Goal: Complete application form

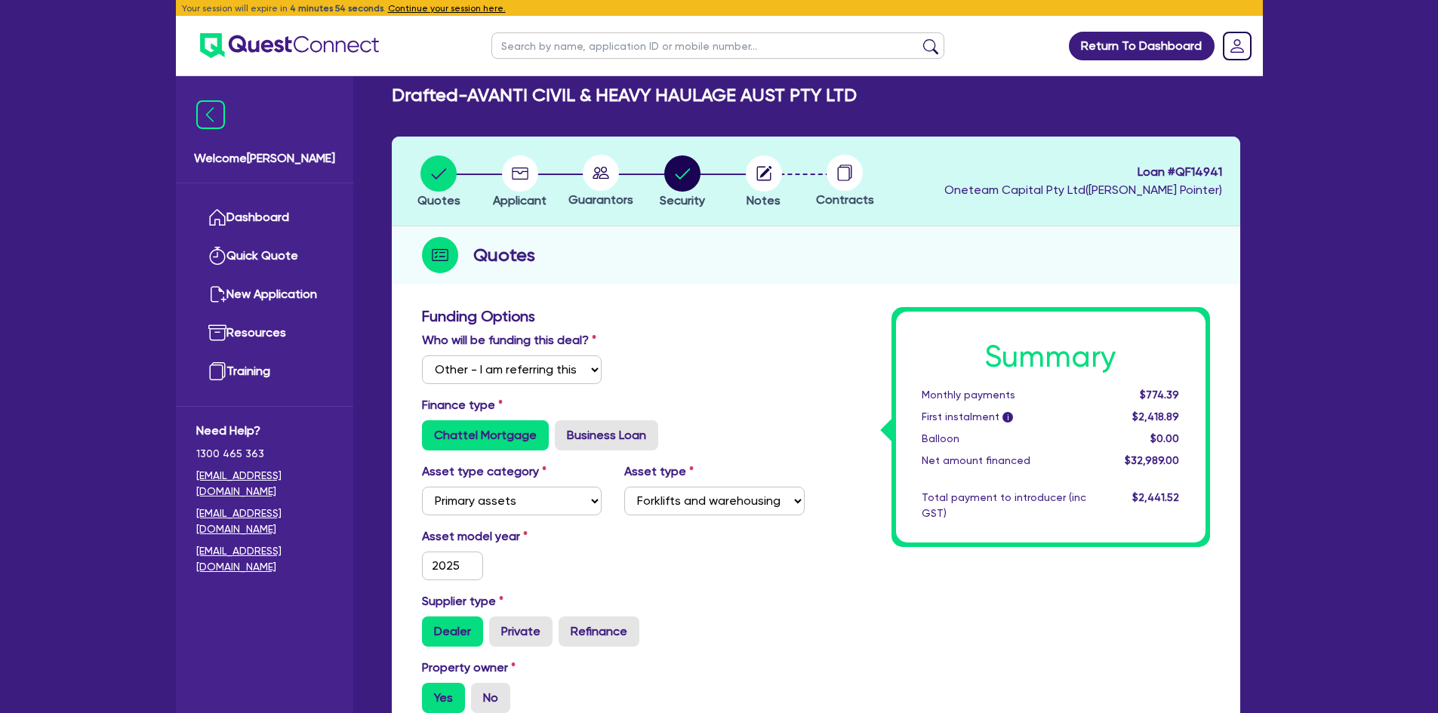
select select "Other"
select select "PRIMARY_ASSETS"
select select "FORKLIFTS_AND_WAREHOUSING_EQUIPMENT"
click at [439, 4] on button "Continue your session here." at bounding box center [447, 9] width 118 height 14
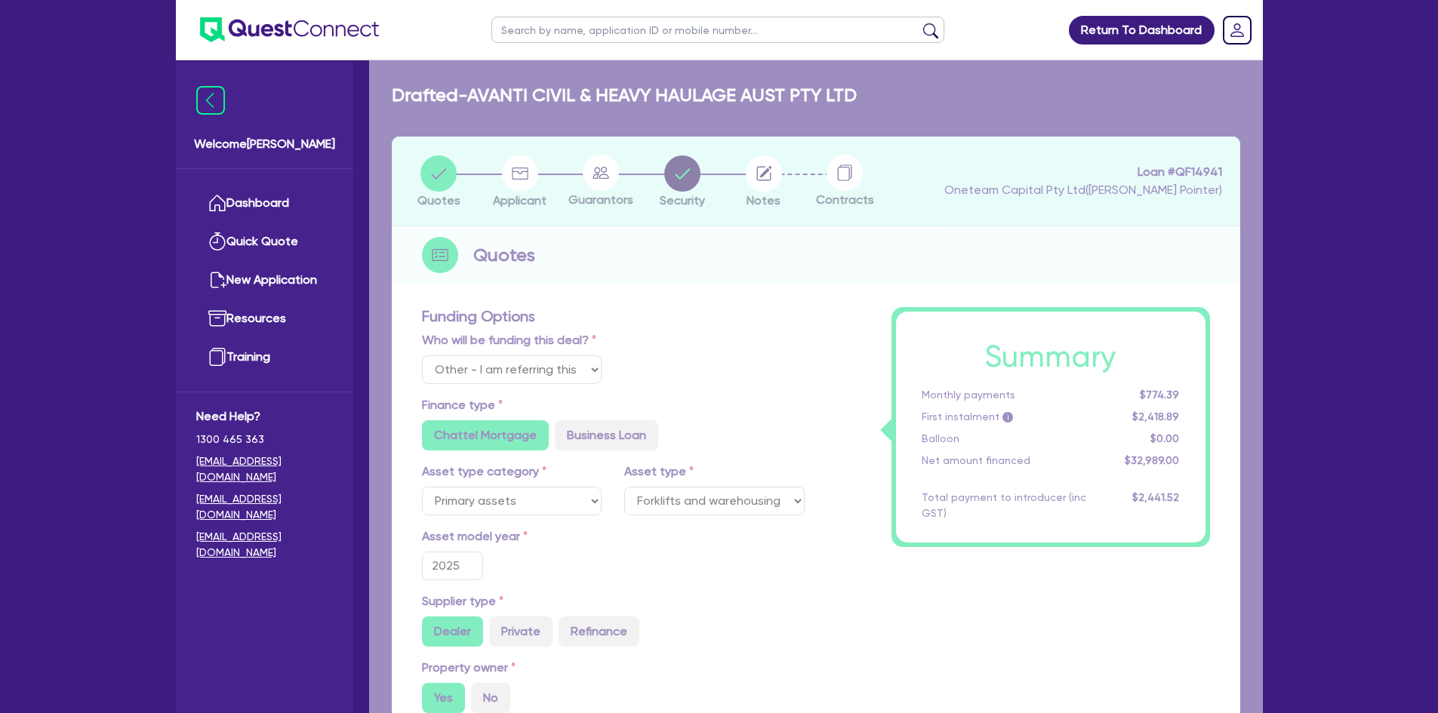
type input "32,989"
type input "1,319.56"
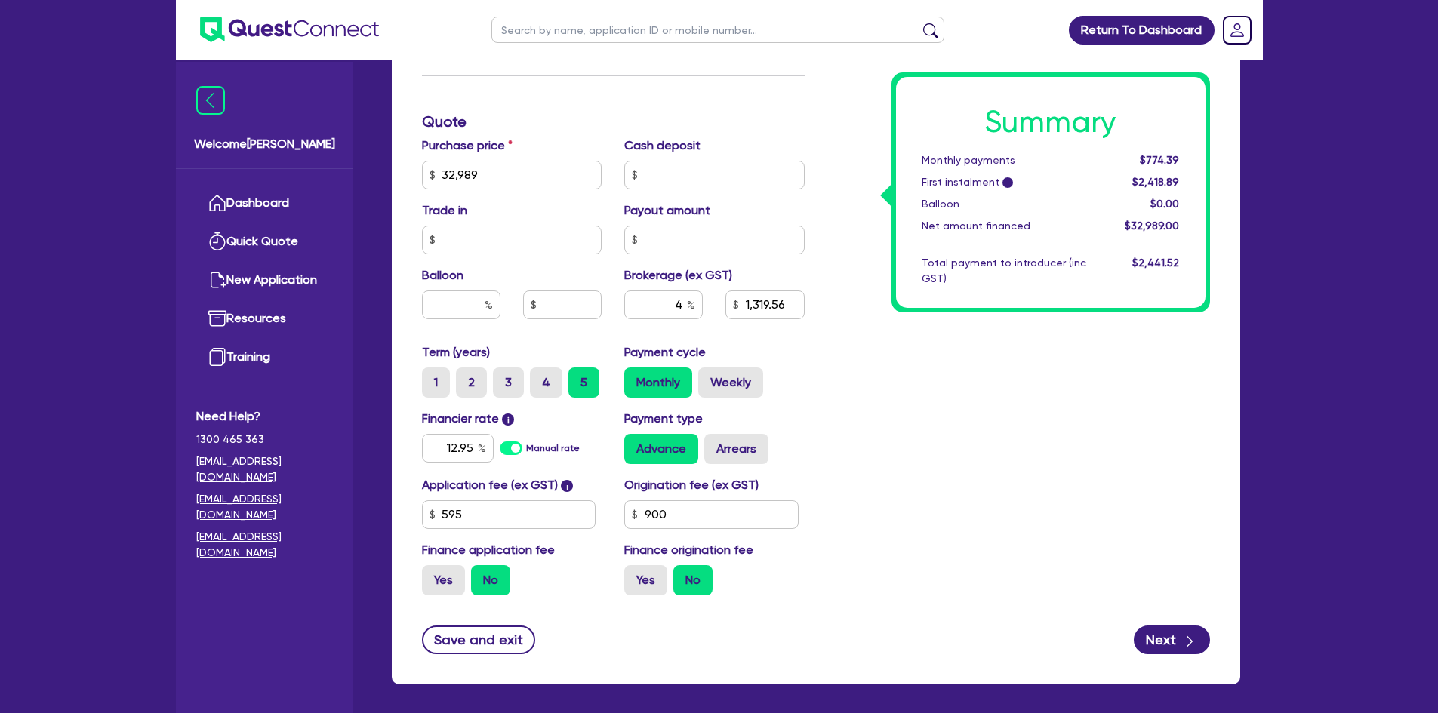
scroll to position [735, 0]
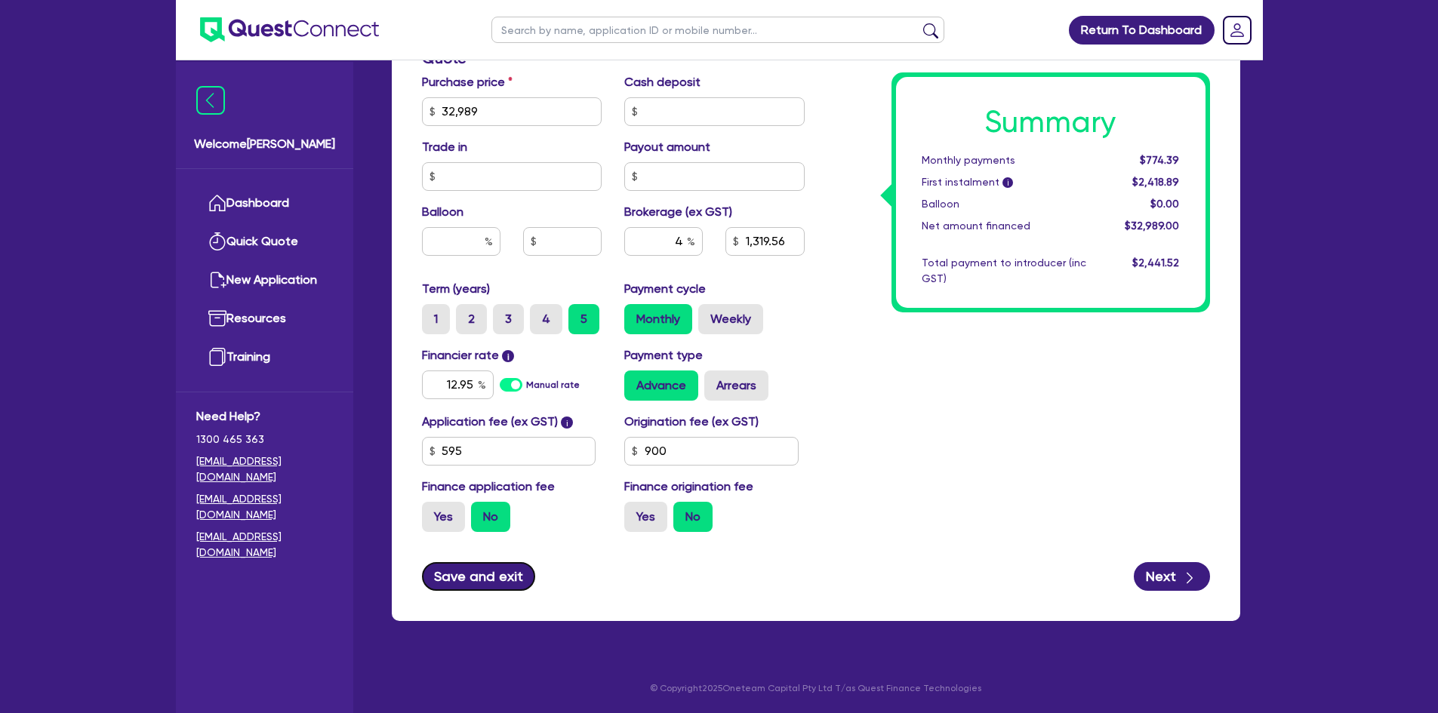
click at [479, 584] on button "Save and exit" at bounding box center [479, 576] width 114 height 29
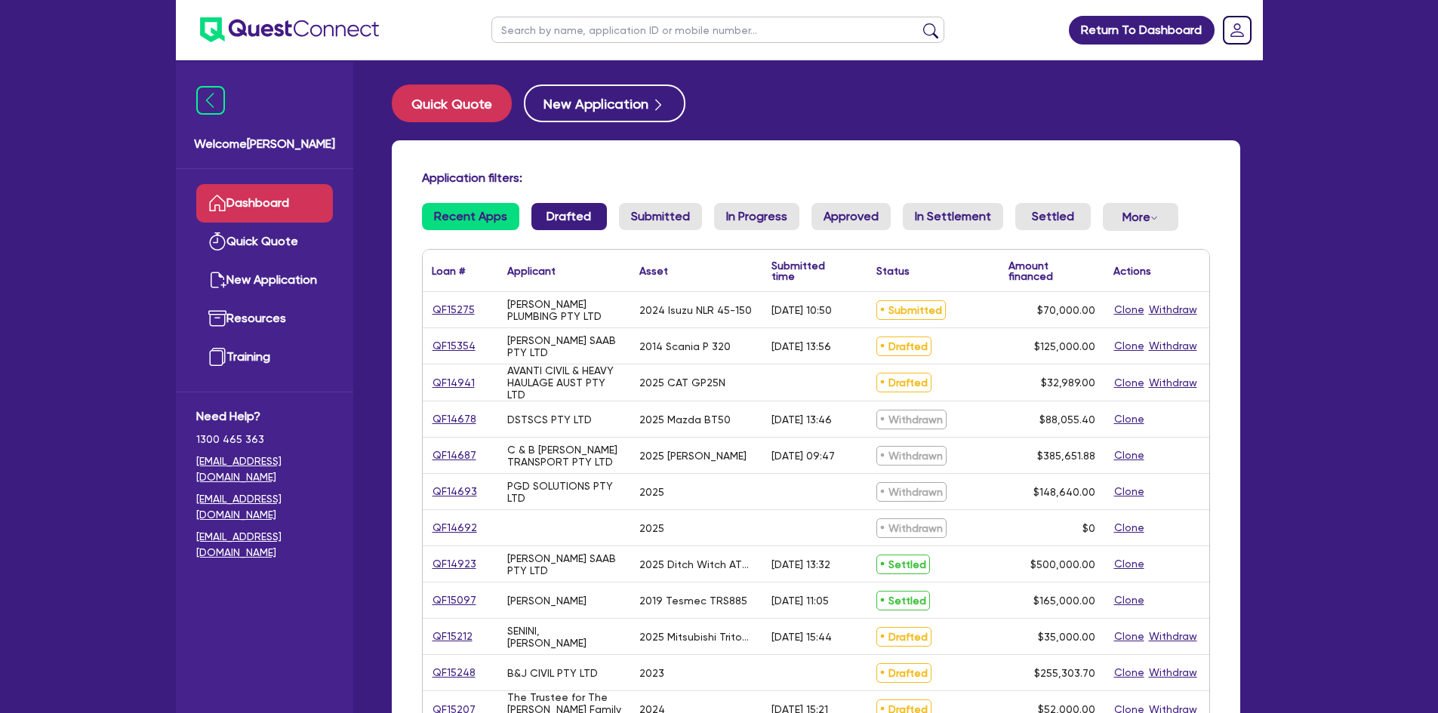
click at [561, 210] on link "Drafted" at bounding box center [568, 216] width 75 height 27
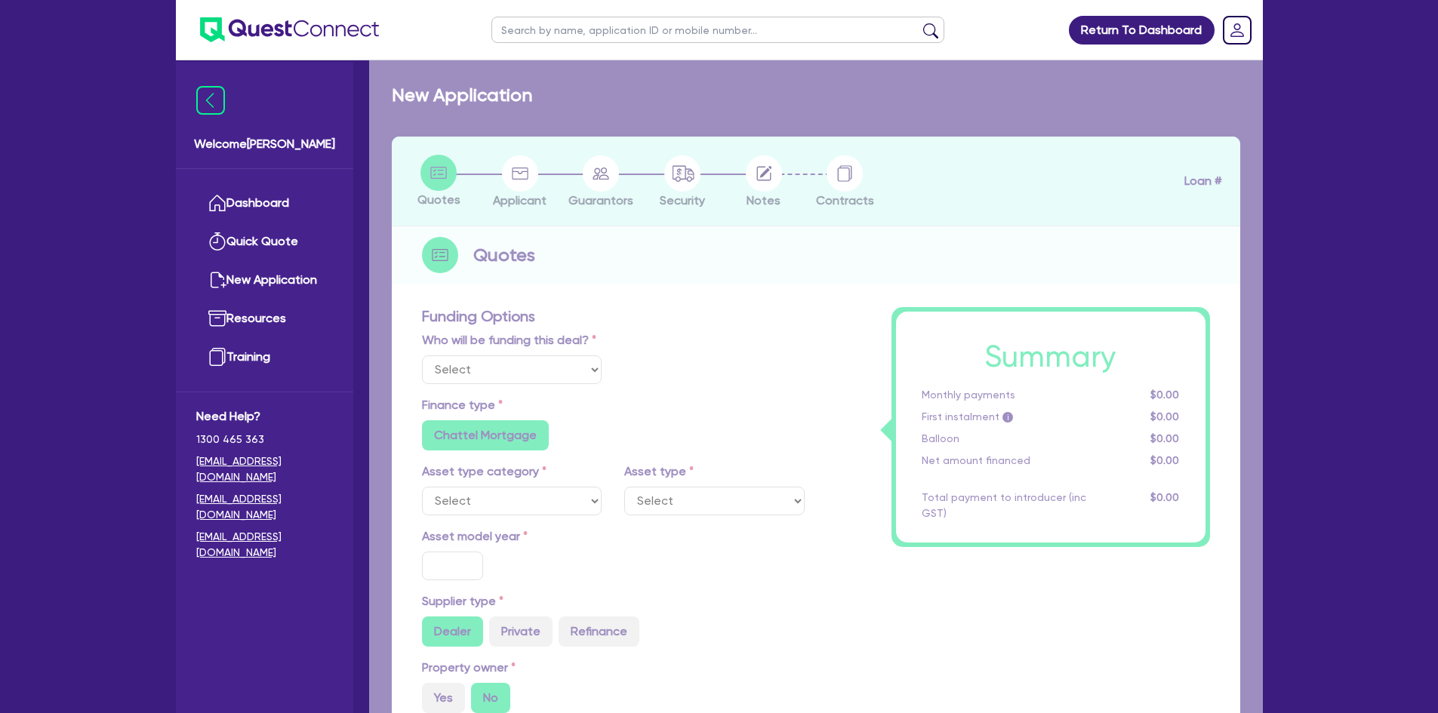
select select "Other"
select select "PRIMARY_ASSETS"
type input "2014"
radio input "true"
type input "125,000"
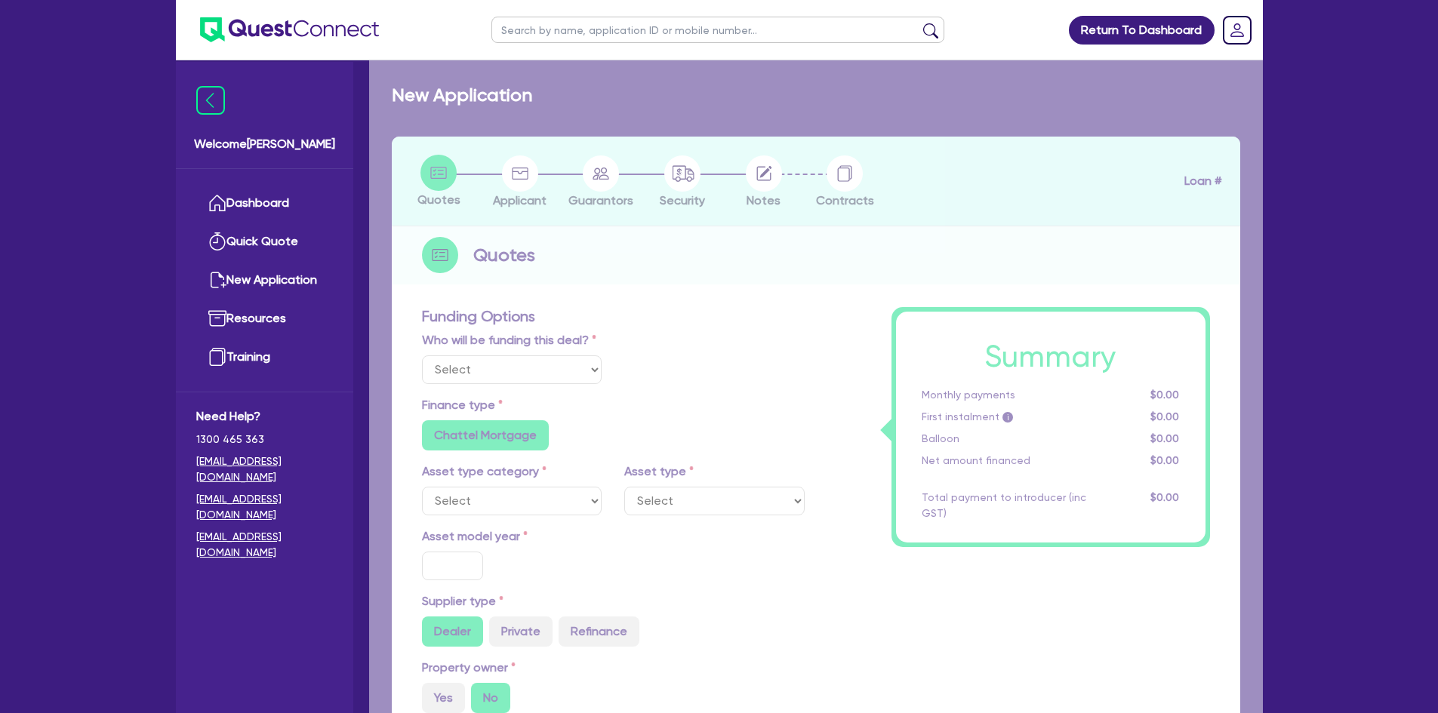
type input "5"
type input "6,250"
type input "9.75"
radio input "false"
type input "1,200"
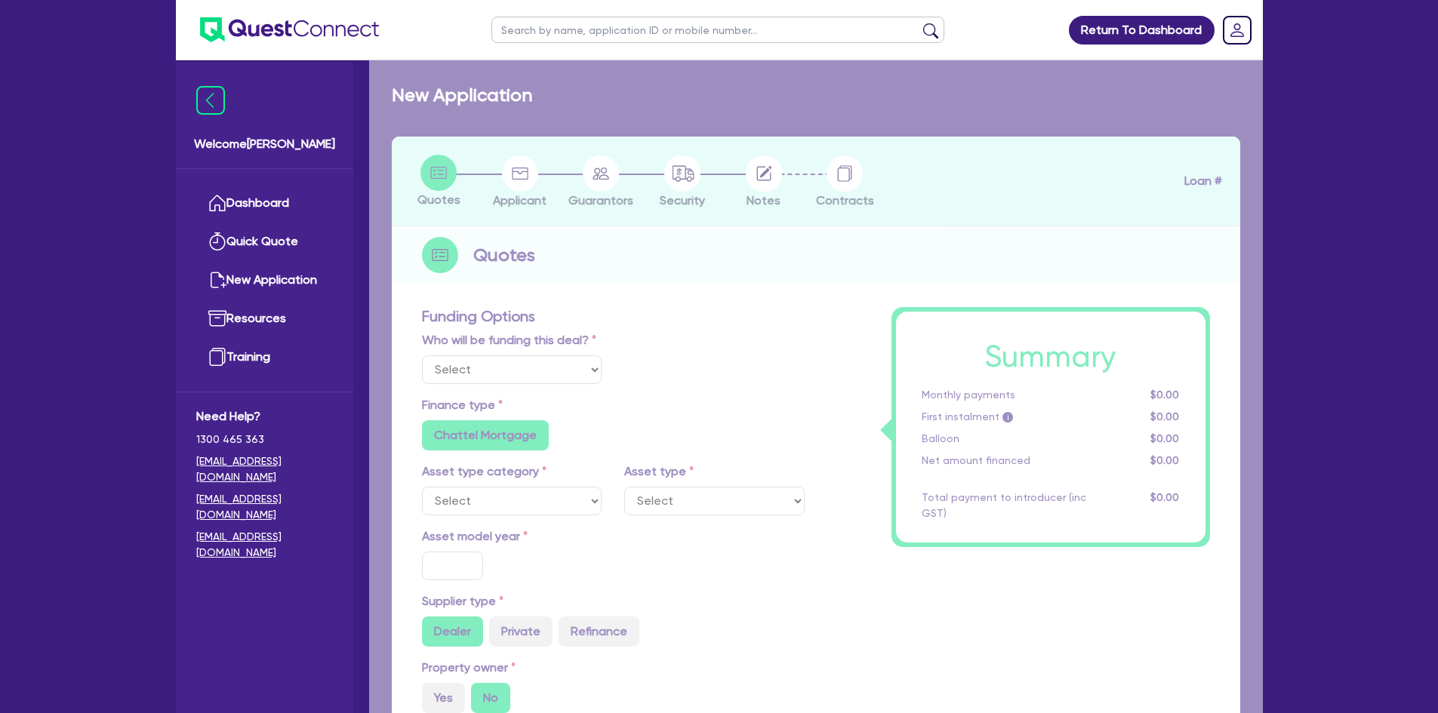
radio input "false"
select select "HEAVY_TRUCKS"
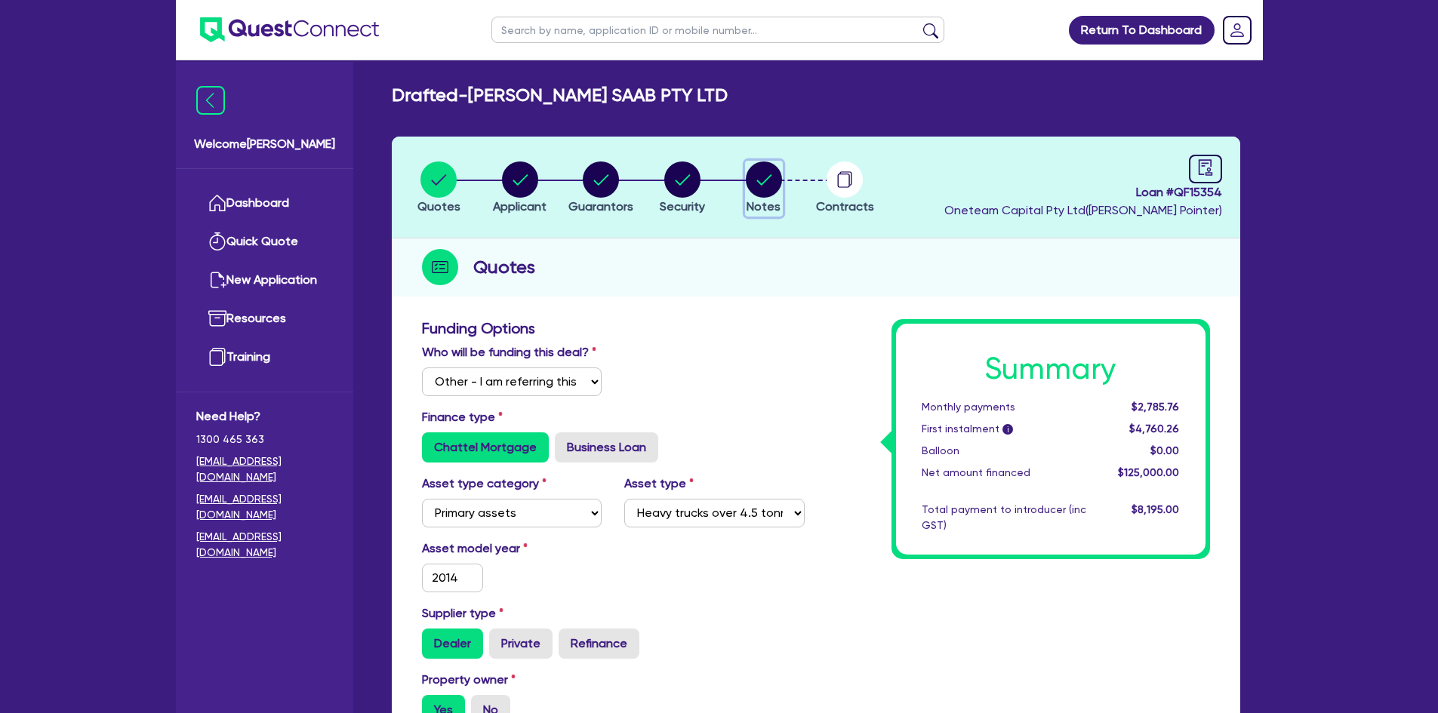
click at [750, 181] on circle "button" at bounding box center [764, 180] width 36 height 36
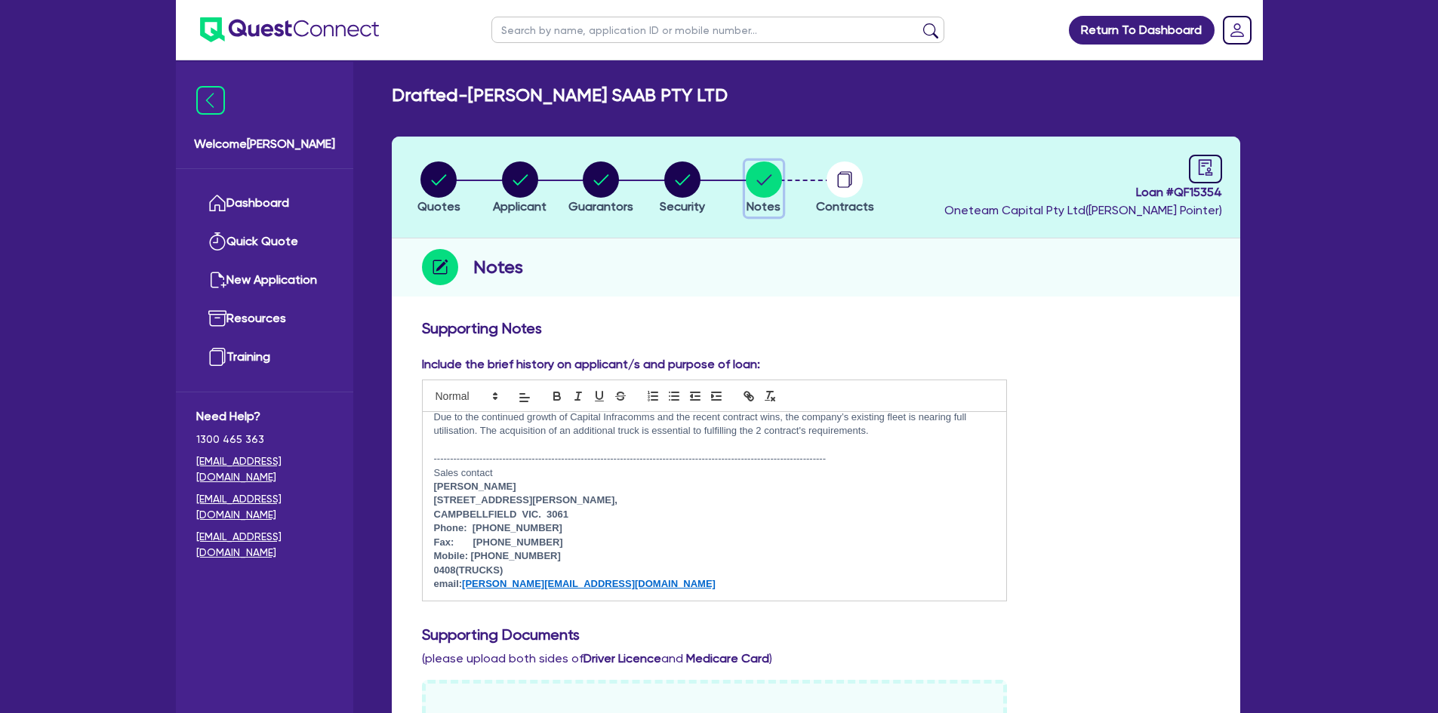
scroll to position [453, 0]
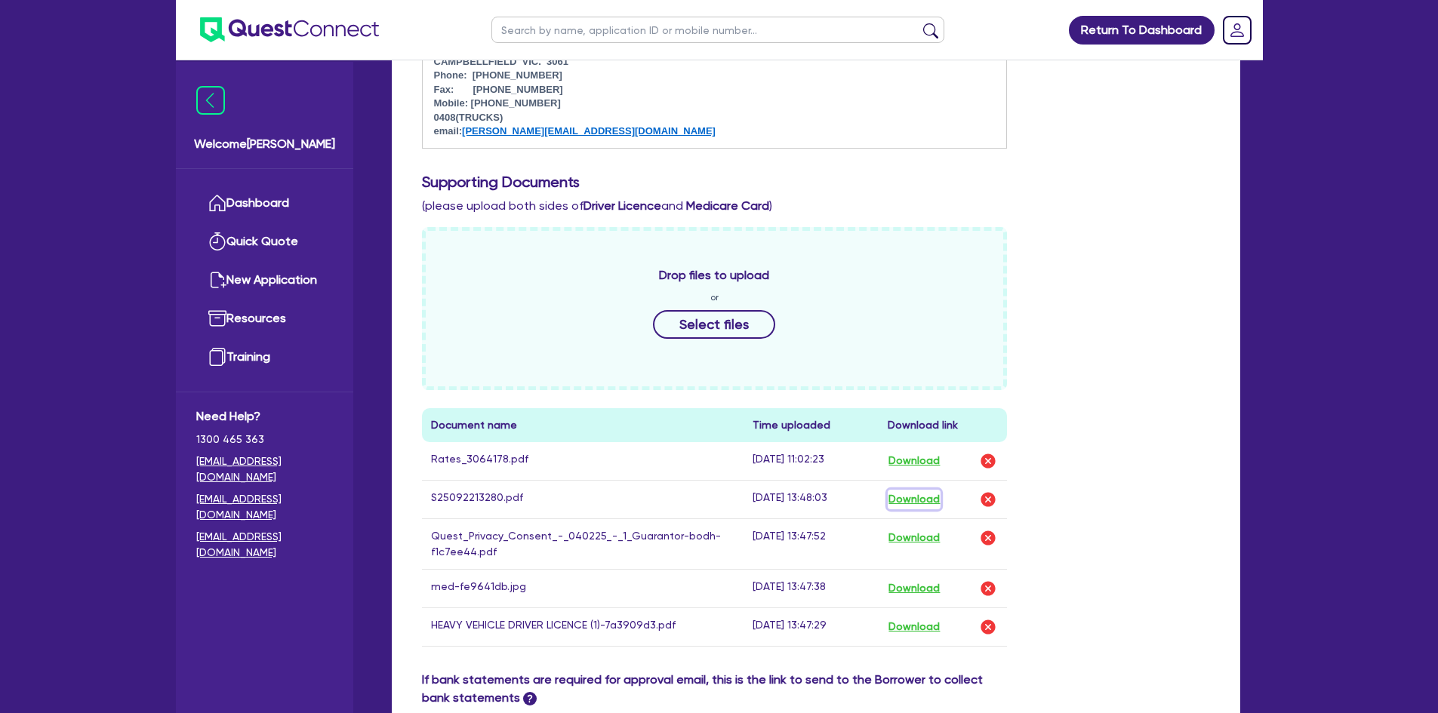
click at [919, 501] on button "Download" at bounding box center [914, 500] width 53 height 20
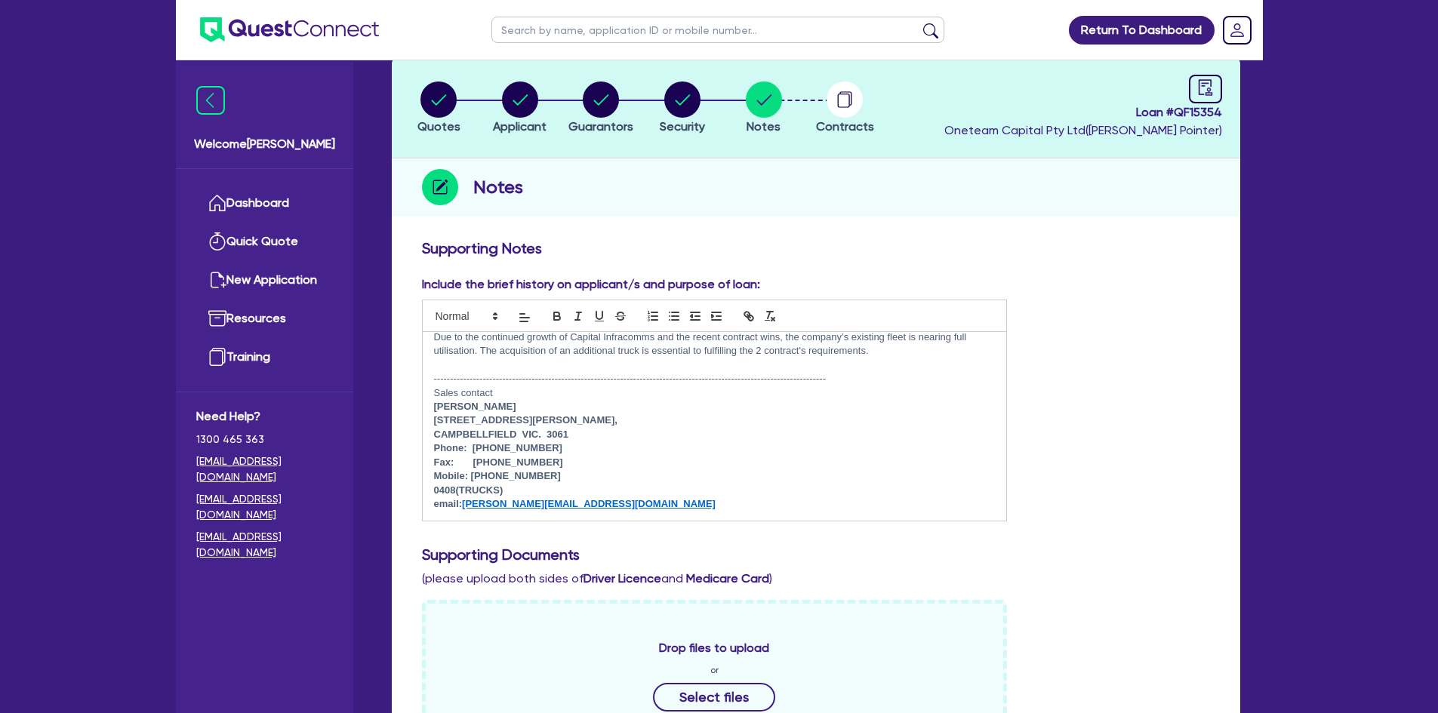
scroll to position [0, 0]
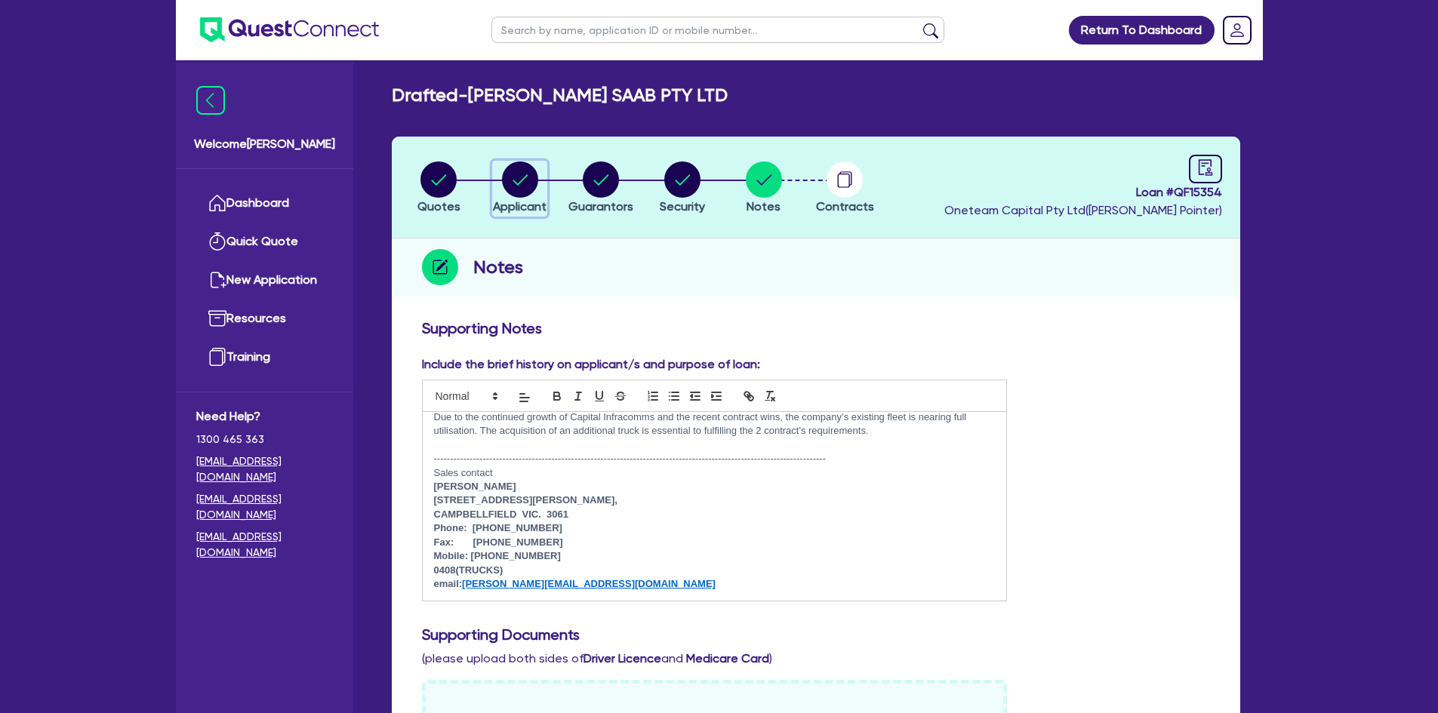
click at [523, 180] on icon "button" at bounding box center [520, 179] width 15 height 11
select select "COMPANY"
select select "BUILDING_CONSTRUCTION"
select select "TRADES_SERVICES_BUSINESSES_GOVERNMENT"
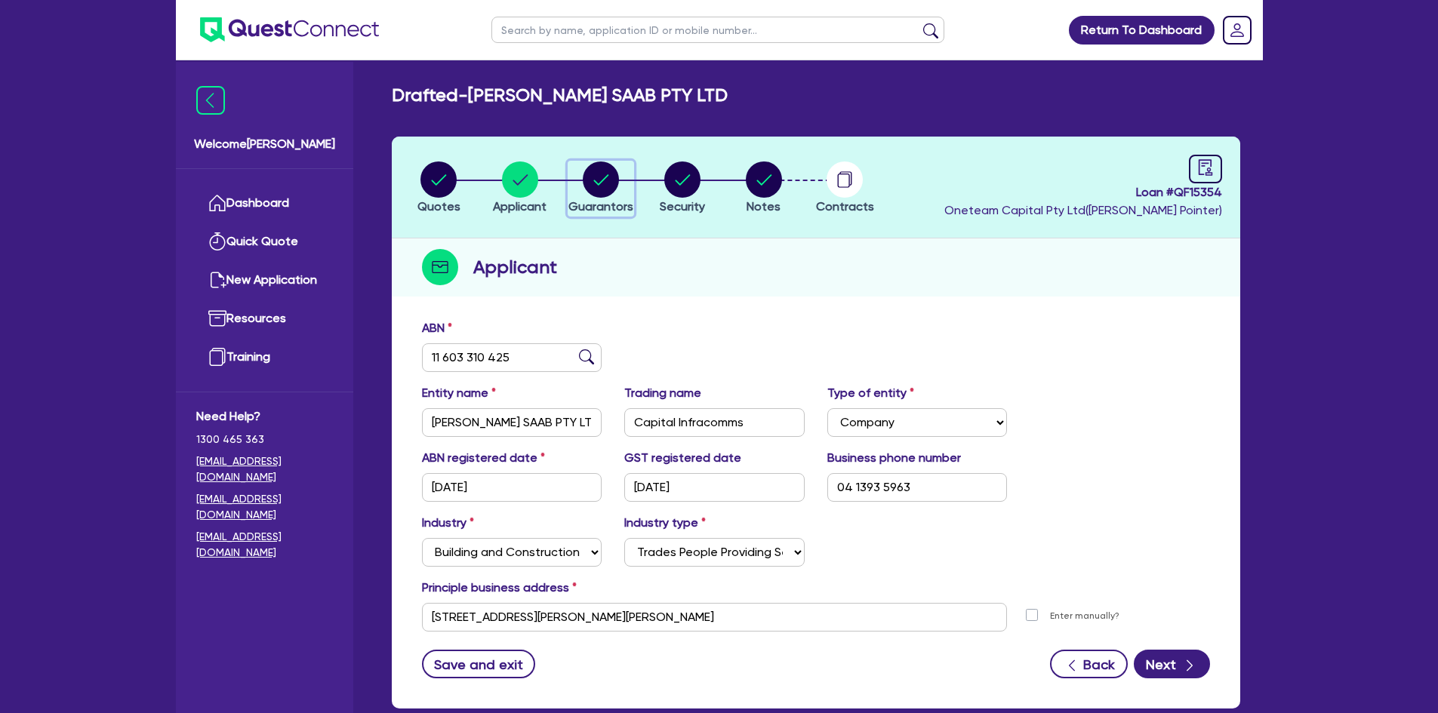
drag, startPoint x: 612, startPoint y: 185, endPoint x: 849, endPoint y: 277, distance: 253.6
click at [612, 185] on circle "button" at bounding box center [601, 180] width 36 height 36
select select "MR"
select select "ACT"
select select "MARRIED"
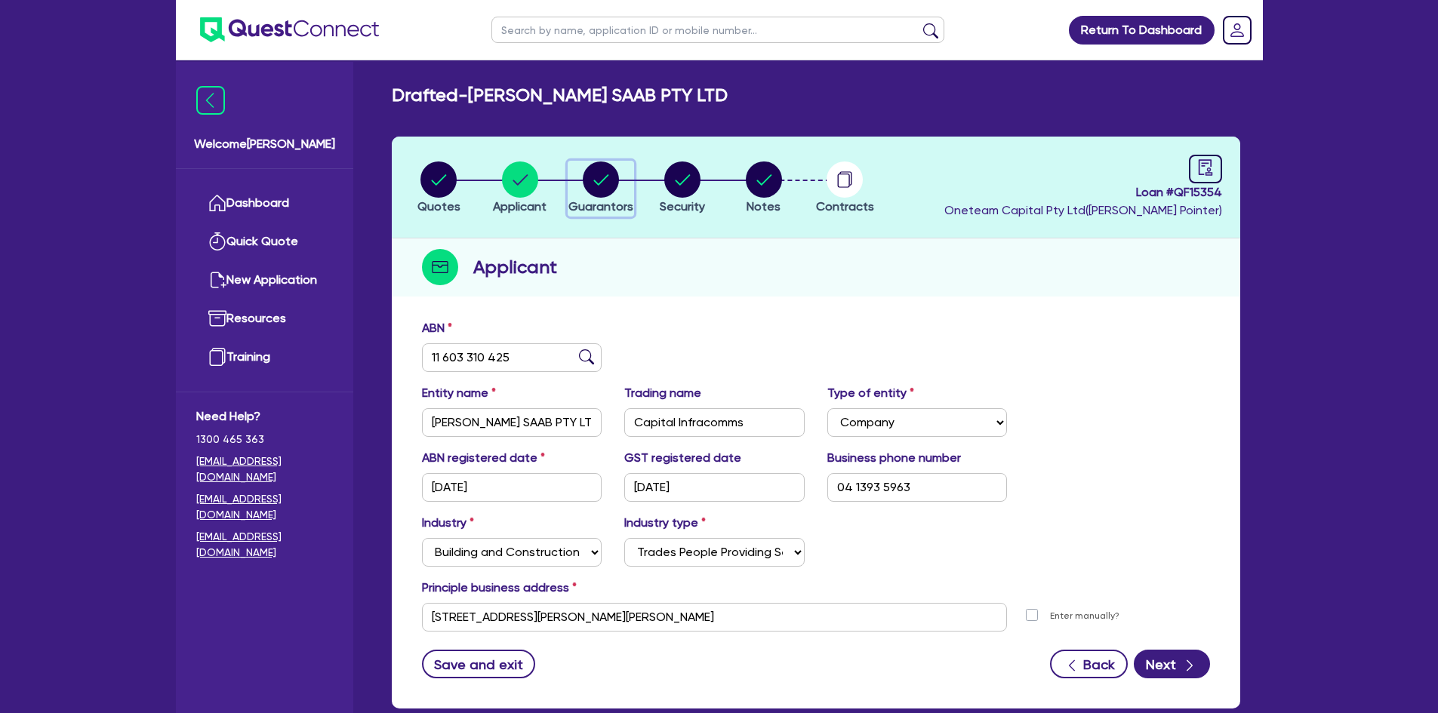
select select "CASH"
select select "VEHICLE"
select select "TRUCK"
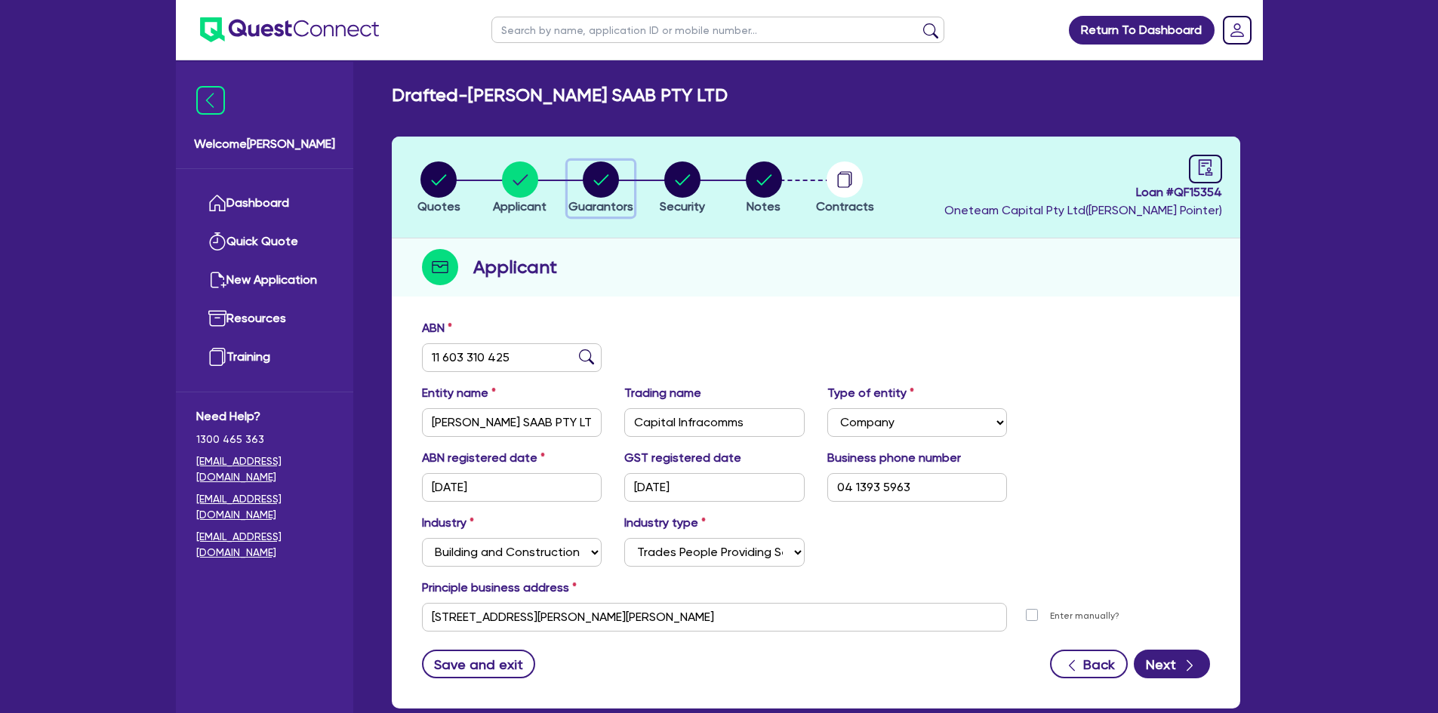
select select "TRUCK"
select select "EQUIPMENT"
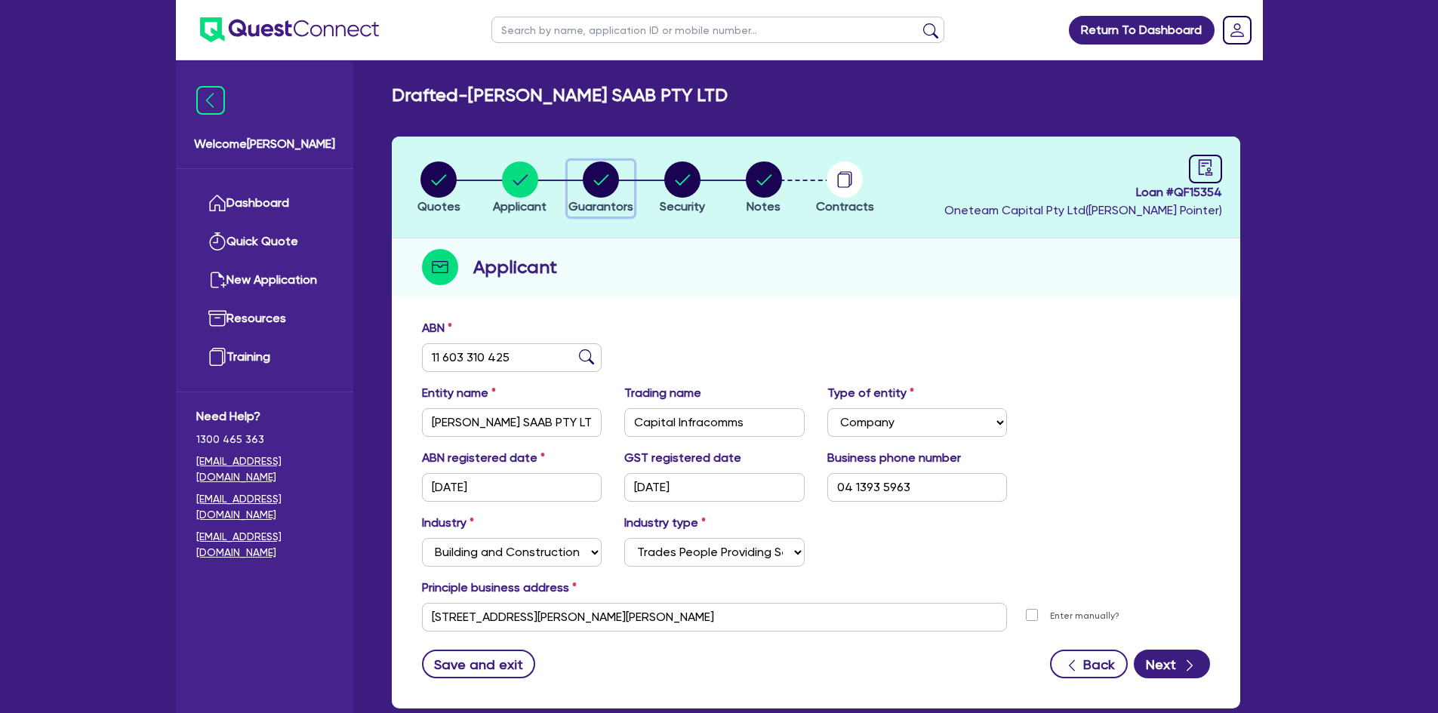
select select "EQUIPMENT"
select select "PROPERTY"
select select "EQUIPMENT_LOAN"
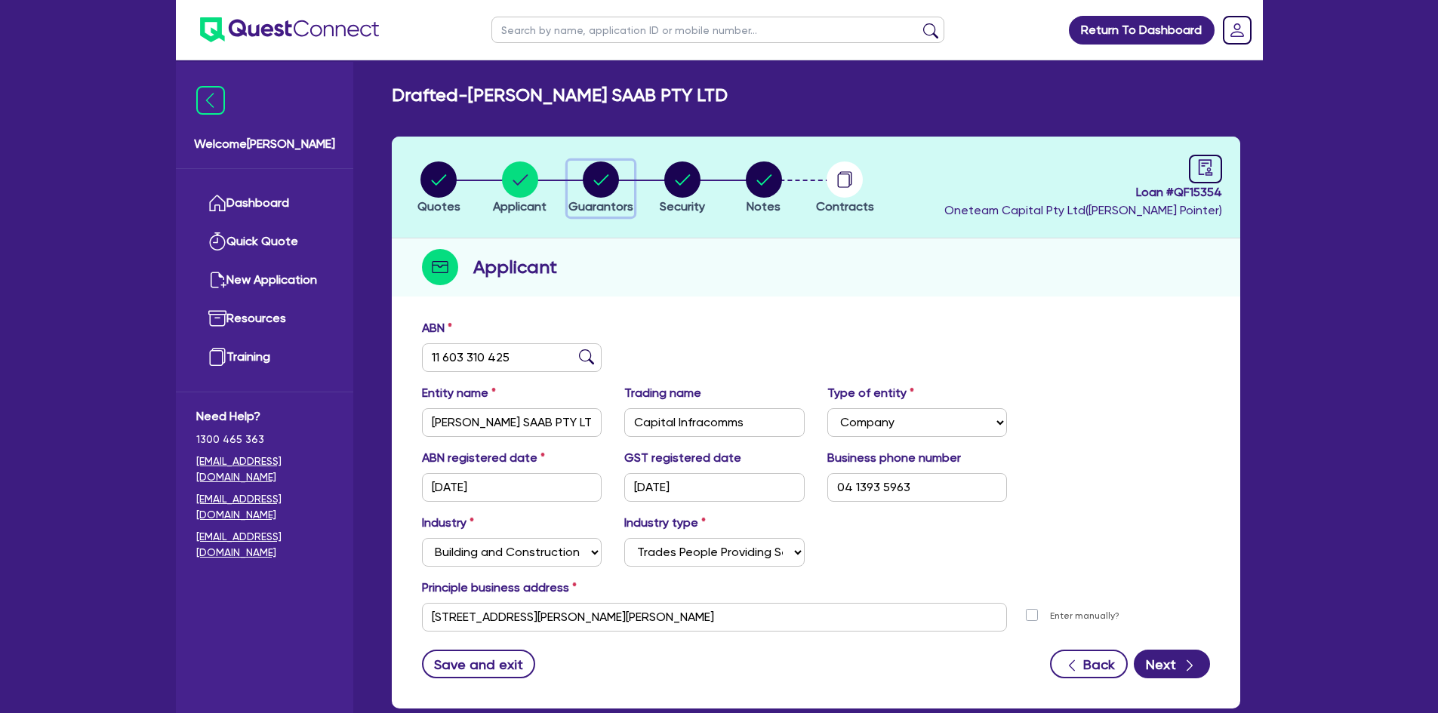
select select "MORTGAGE"
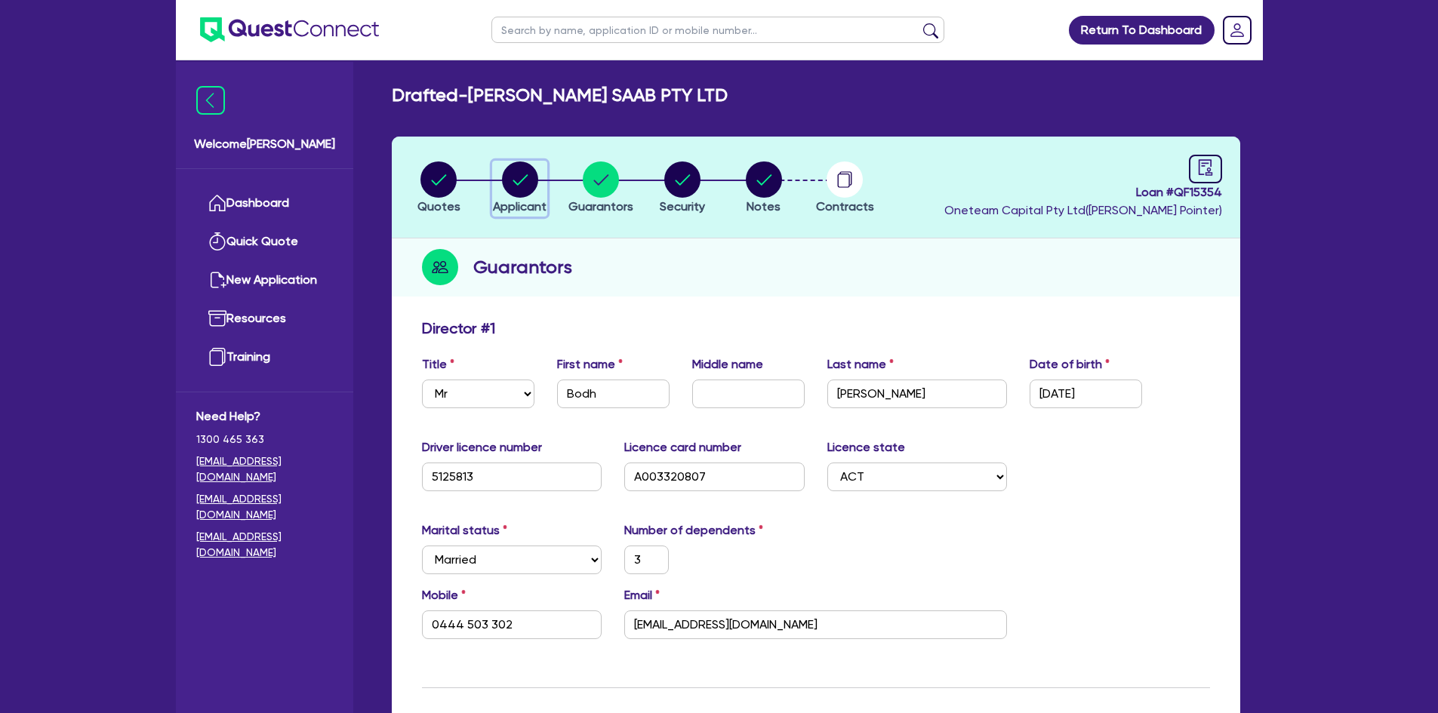
click at [538, 186] on icon "button" at bounding box center [520, 180] width 36 height 36
select select "COMPANY"
select select "BUILDING_CONSTRUCTION"
select select "TRADES_SERVICES_BUSINESSES_GOVERNMENT"
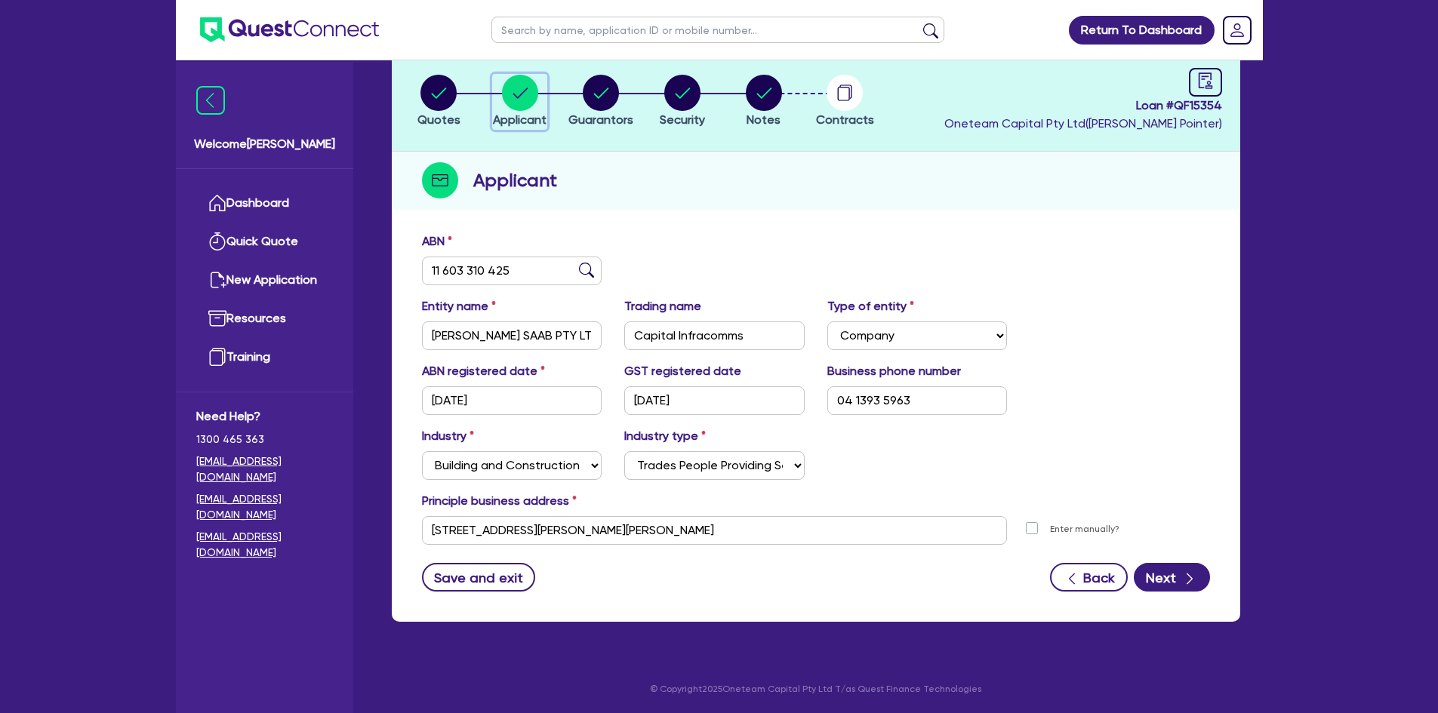
scroll to position [88, 0]
click at [542, 528] on input "[STREET_ADDRESS][PERSON_NAME][PERSON_NAME]" at bounding box center [715, 530] width 586 height 29
